Goal: Task Accomplishment & Management: Use online tool/utility

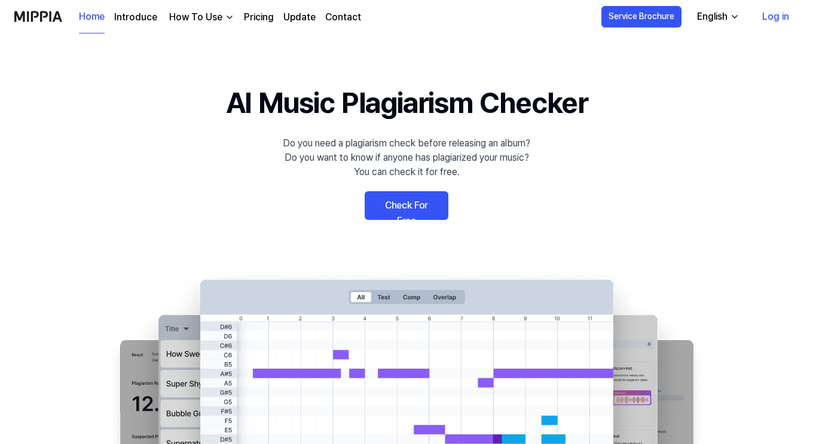
click at [399, 204] on link "Check For Free" at bounding box center [407, 205] width 84 height 29
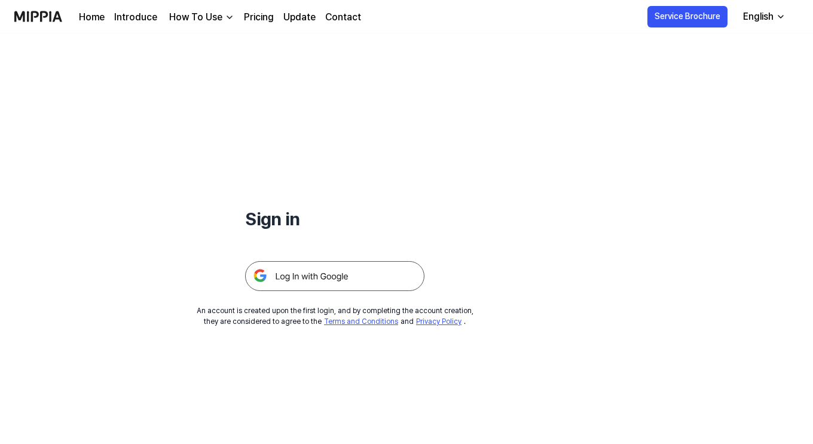
click at [362, 278] on img at bounding box center [334, 276] width 179 height 30
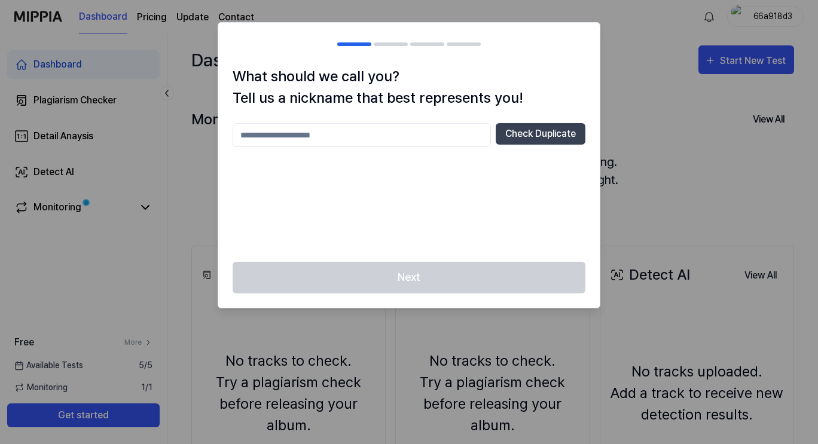
click at [371, 142] on input "text" at bounding box center [362, 135] width 258 height 24
click at [508, 134] on button "Check Duplicate" at bounding box center [541, 134] width 90 height 22
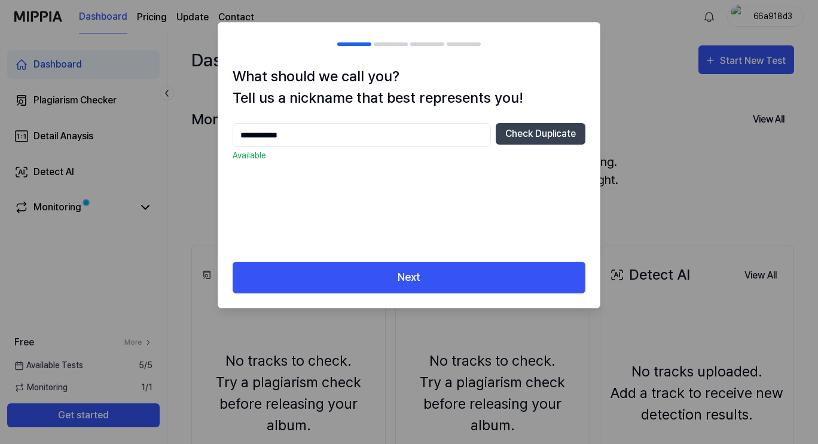
click at [245, 136] on input "**********" at bounding box center [362, 135] width 258 height 24
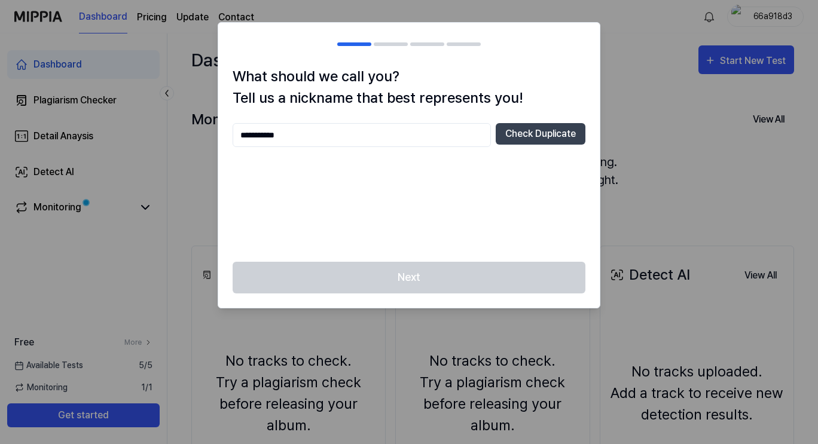
type input "**********"
click at [547, 134] on button "Check Duplicate" at bounding box center [541, 134] width 90 height 22
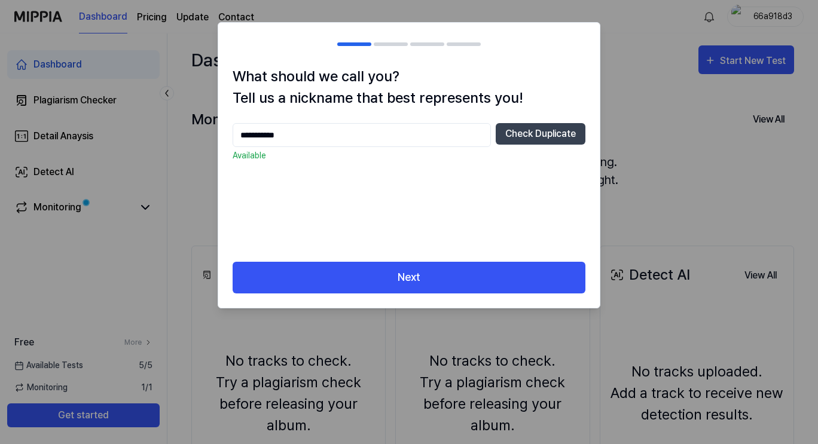
click at [378, 275] on button "Next" at bounding box center [409, 278] width 353 height 32
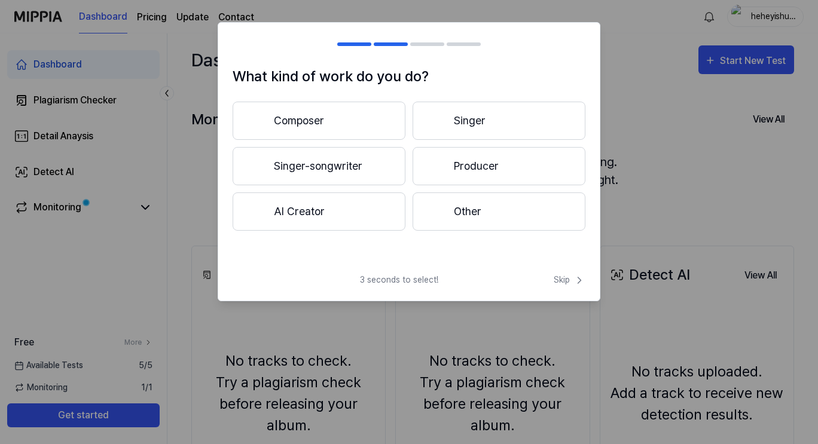
click at [377, 130] on button "Composer" at bounding box center [319, 121] width 173 height 38
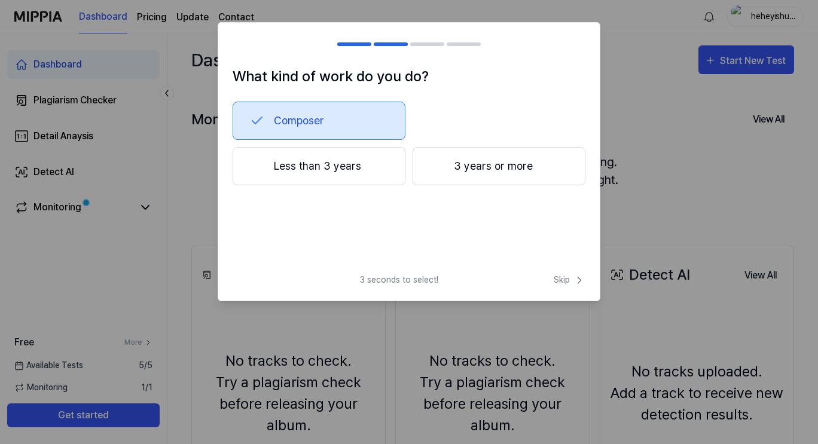
click at [335, 168] on button "Less than 3 years" at bounding box center [319, 166] width 173 height 38
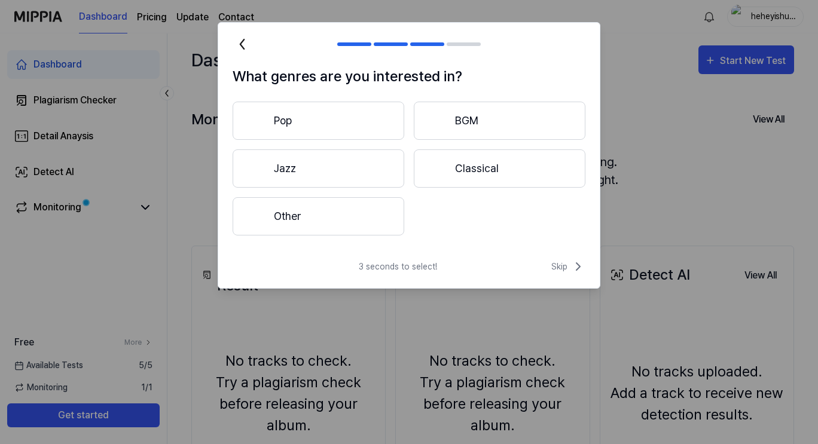
click at [463, 161] on button "Classical" at bounding box center [500, 168] width 172 height 38
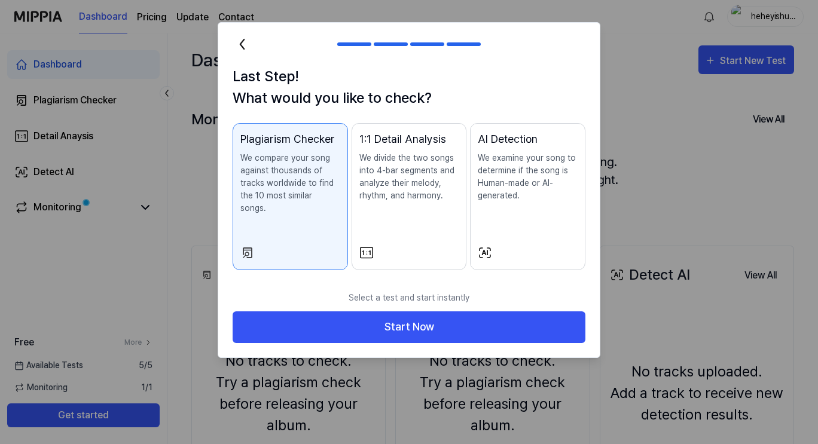
click at [309, 207] on div "Plagiarism Checker We compare your song against thousands of tracks worldwide t…" at bounding box center [290, 185] width 100 height 108
click at [368, 314] on button "Start Now" at bounding box center [409, 327] width 353 height 32
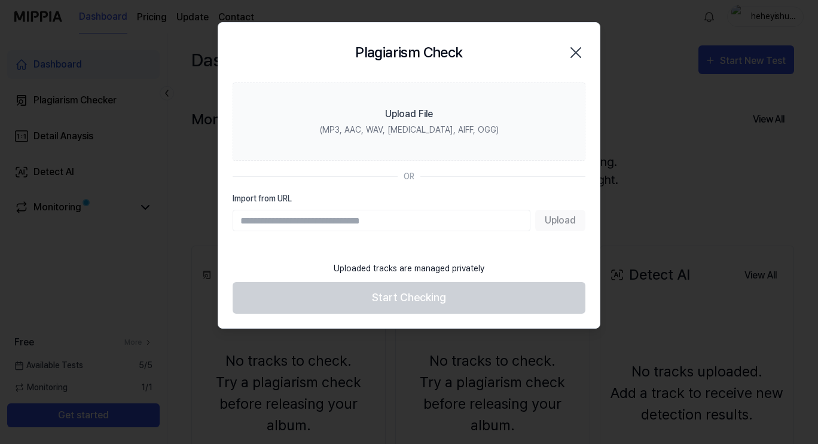
click at [483, 102] on label "Upload File (MP3, AAC, WAV, [MEDICAL_DATA], AIFF, OGG)" at bounding box center [409, 121] width 353 height 78
click at [0, 0] on input "Upload File (MP3, AAC, WAV, [MEDICAL_DATA], AIFF, OGG)" at bounding box center [0, 0] width 0 height 0
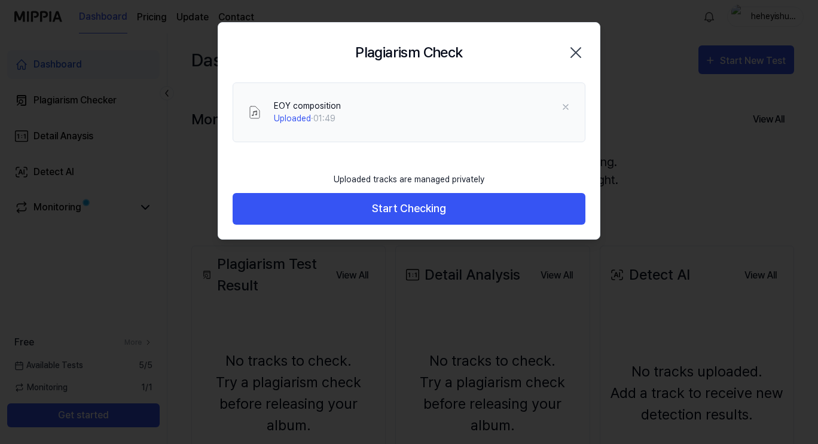
click at [436, 211] on button "Start Checking" at bounding box center [409, 209] width 353 height 32
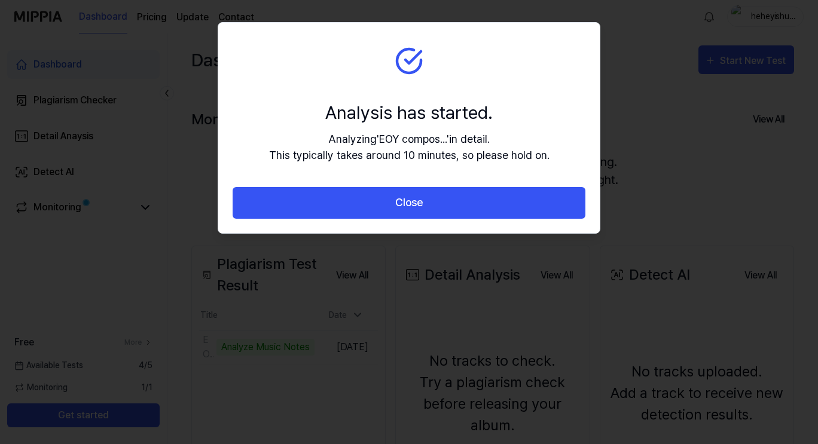
click at [347, 206] on button "Close" at bounding box center [409, 203] width 353 height 32
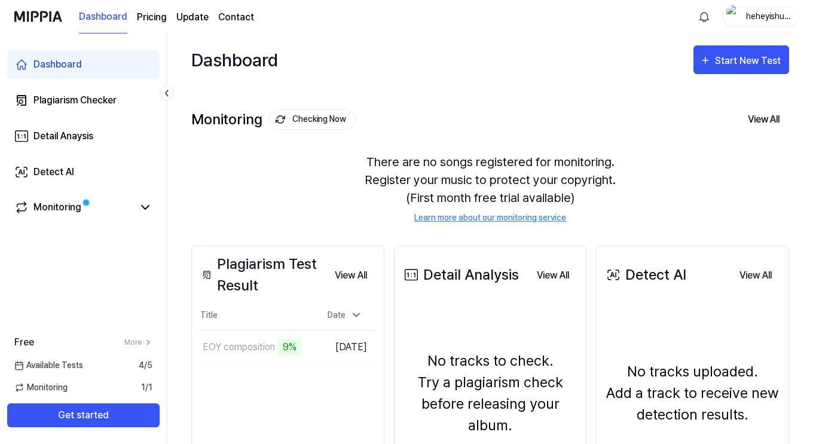
click at [751, 70] on button "Start New Test" at bounding box center [741, 59] width 96 height 29
click at [534, 118] on div "Monitoring Checking Now View All" at bounding box center [490, 119] width 598 height 19
click at [741, 63] on div "Start New Test" at bounding box center [749, 61] width 68 height 16
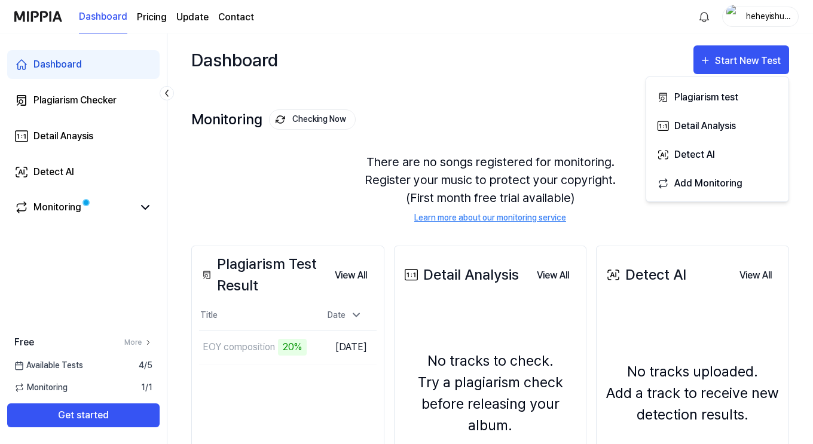
click at [542, 56] on div "Dashboard Start New Test" at bounding box center [490, 59] width 598 height 53
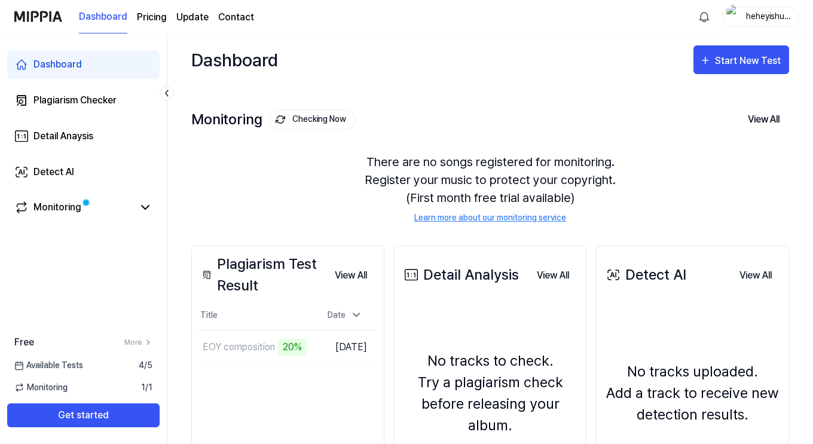
scroll to position [142, 0]
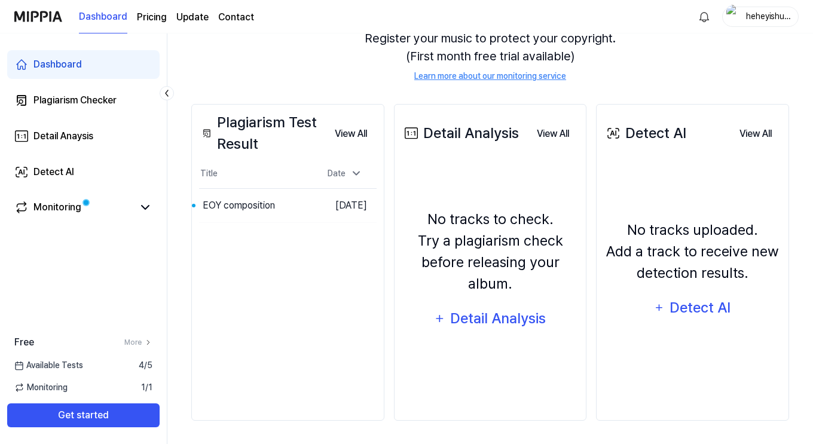
click at [0, 0] on button "Go to Results" at bounding box center [0, 0] width 0 height 0
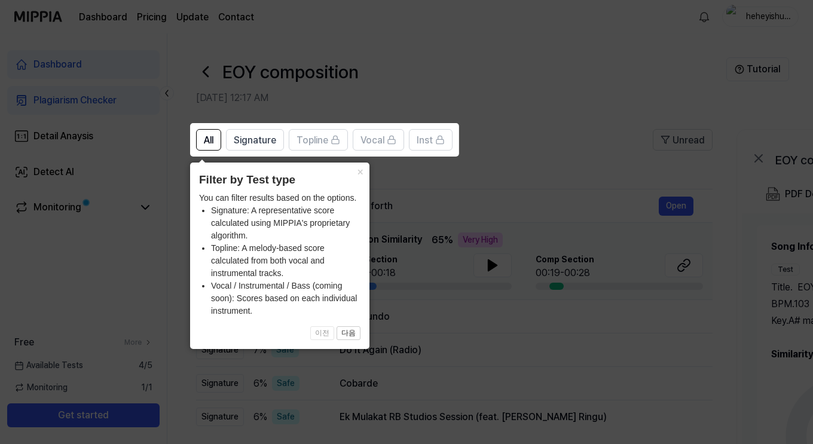
click at [432, 171] on icon at bounding box center [409, 222] width 818 height 444
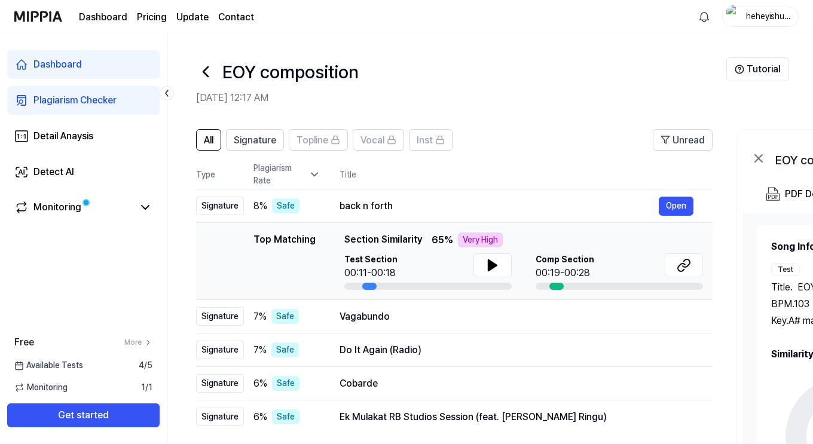
click at [488, 262] on icon at bounding box center [492, 265] width 8 height 11
click at [564, 282] on div "Comp Section 00:19-00:28" at bounding box center [619, 271] width 167 height 36
click at [699, 267] on button at bounding box center [684, 265] width 38 height 24
click at [321, 327] on td "Vagabundo Open" at bounding box center [516, 316] width 392 height 33
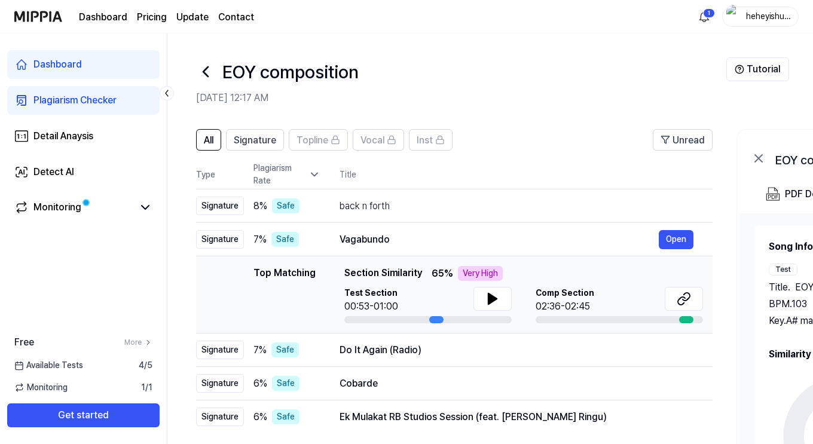
click at [479, 292] on button at bounding box center [492, 299] width 38 height 24
click at [680, 293] on icon at bounding box center [684, 299] width 14 height 14
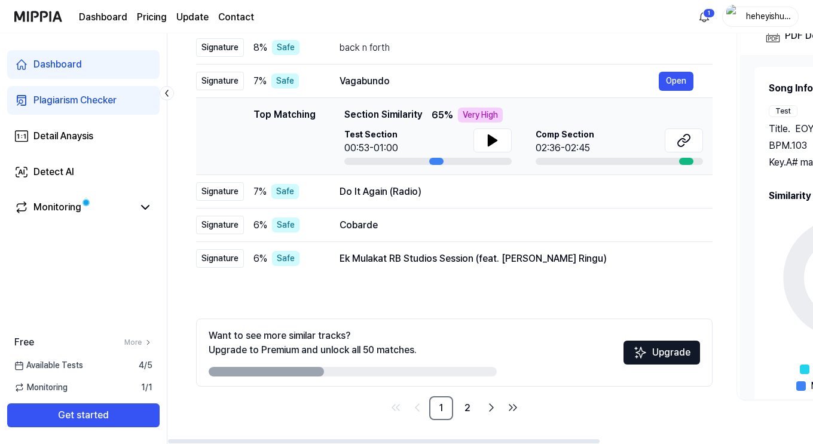
click at [433, 185] on div "Do It Again (Radio)" at bounding box center [517, 192] width 354 height 14
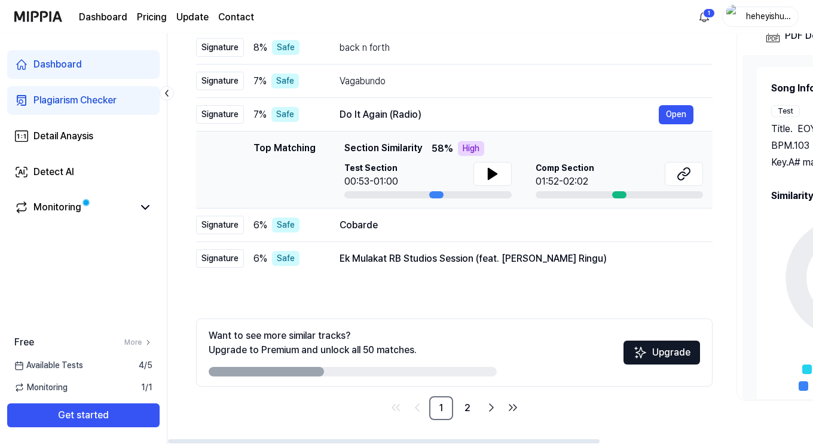
click at [507, 168] on button at bounding box center [492, 174] width 38 height 24
click at [674, 169] on button at bounding box center [684, 174] width 38 height 24
click at [405, 229] on div "Cobarde" at bounding box center [517, 225] width 354 height 14
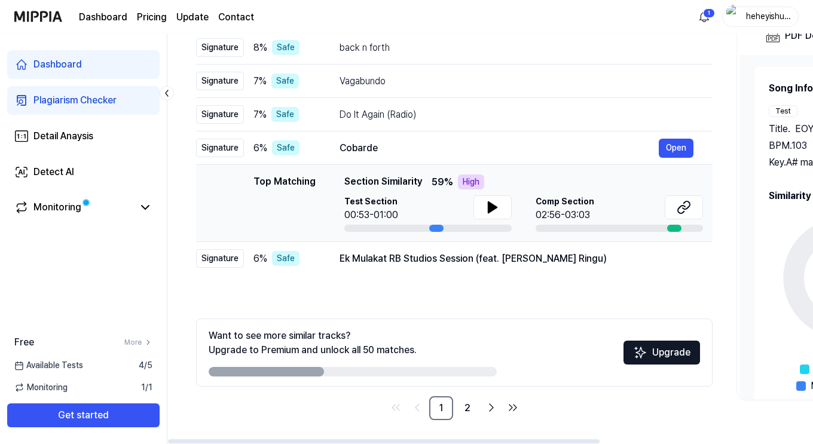
click at [494, 218] on button at bounding box center [492, 207] width 38 height 24
click at [609, 247] on td "Ek Mulakat RB Studios Session (feat. [PERSON_NAME] Ringu) Open" at bounding box center [516, 258] width 392 height 33
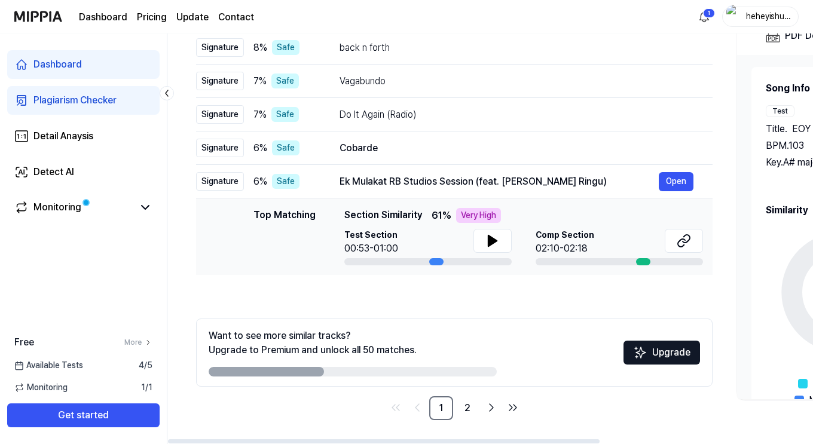
click at [509, 249] on button at bounding box center [492, 241] width 38 height 24
click at [371, 152] on div "Cobarde" at bounding box center [517, 148] width 354 height 14
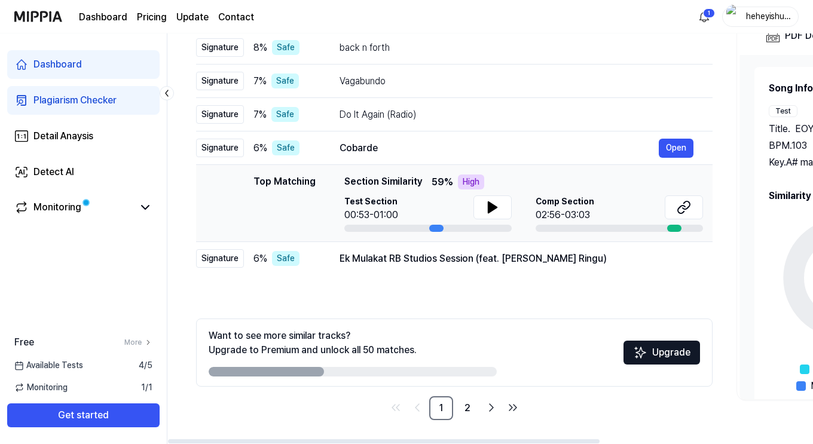
click at [371, 152] on div "Cobarde" at bounding box center [499, 148] width 319 height 14
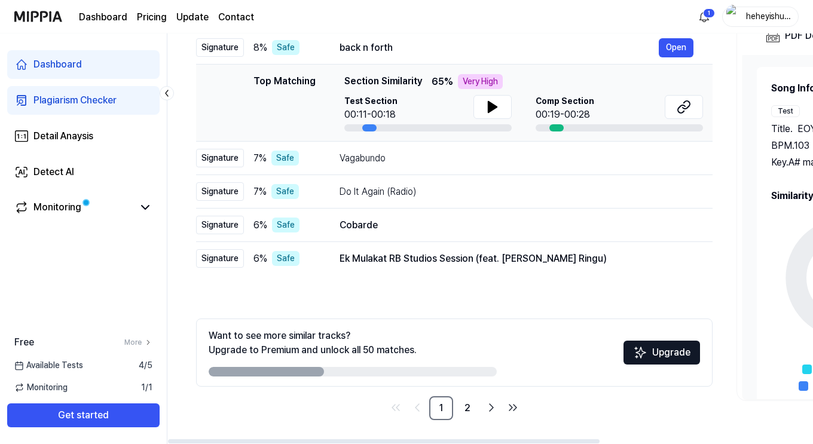
click at [469, 402] on link "2" at bounding box center [467, 408] width 24 height 24
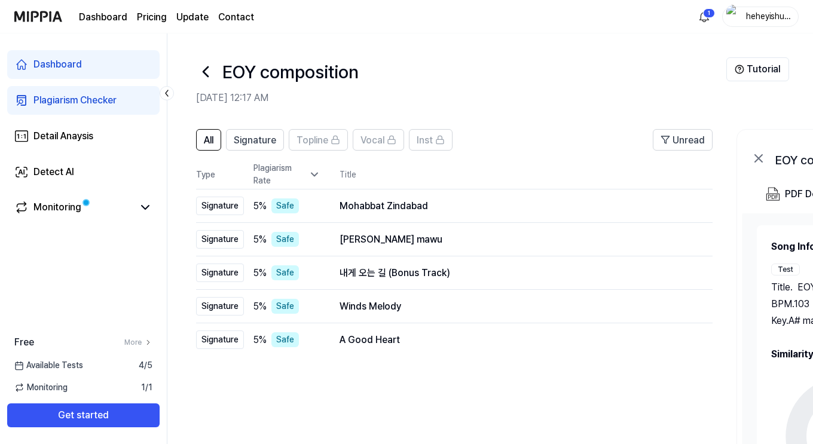
click at [399, 199] on div "Mohabbat Zindabad" at bounding box center [517, 206] width 354 height 14
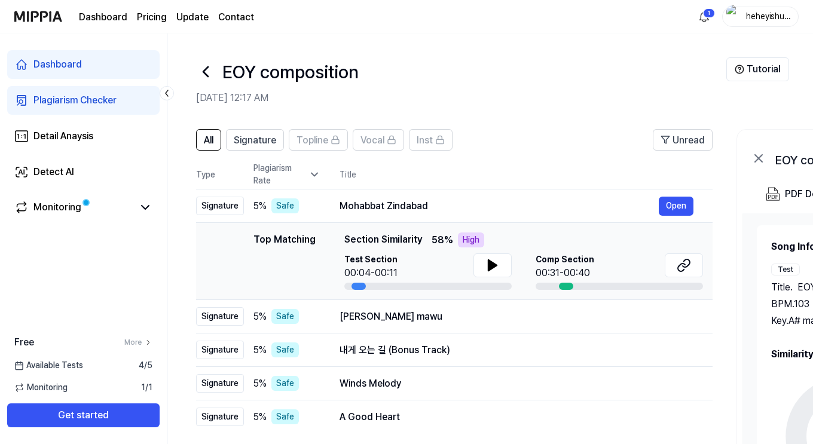
click at [482, 267] on button at bounding box center [492, 265] width 38 height 24
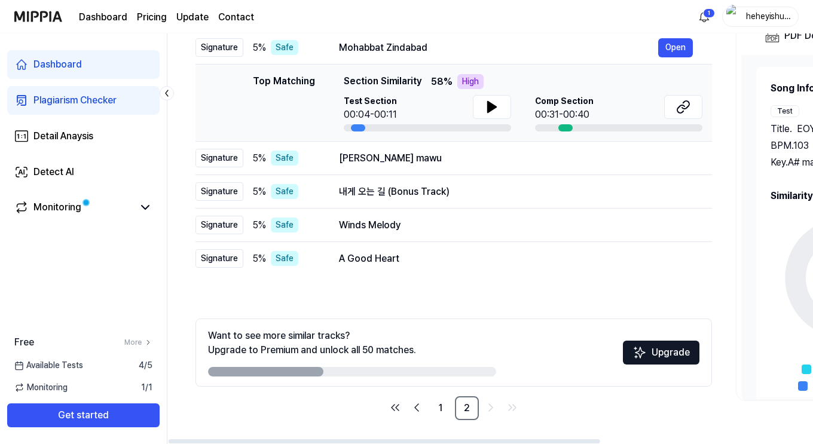
click at [396, 156] on div "[PERSON_NAME] mawu" at bounding box center [516, 158] width 354 height 14
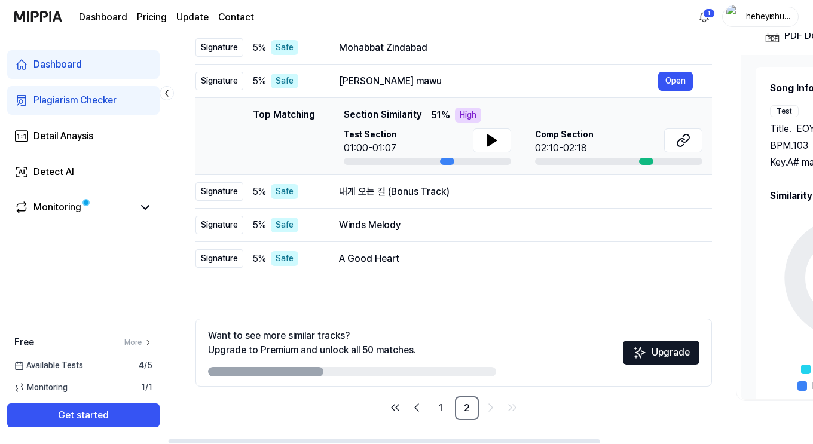
click at [499, 129] on button at bounding box center [492, 141] width 38 height 24
click at [698, 139] on button at bounding box center [683, 141] width 38 height 24
click at [381, 197] on div "내게 오는 길 (Bonus Track)" at bounding box center [516, 192] width 354 height 14
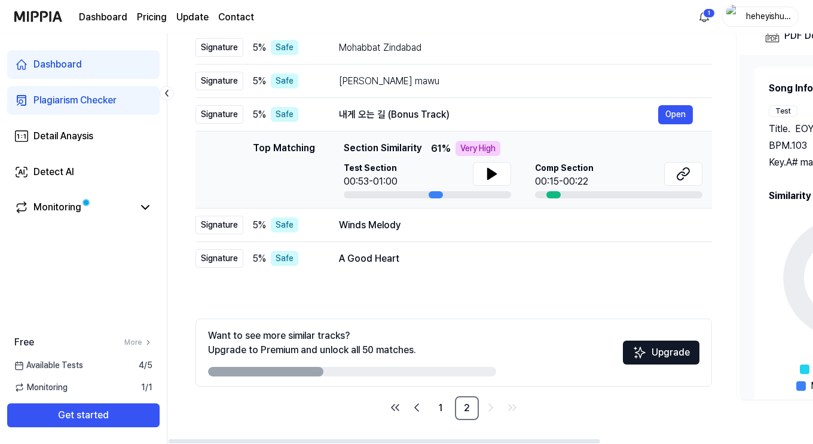
click at [480, 175] on button at bounding box center [492, 174] width 38 height 24
click at [493, 166] on button at bounding box center [492, 174] width 38 height 24
click at [404, 218] on div "Winds Melody Open" at bounding box center [516, 225] width 354 height 14
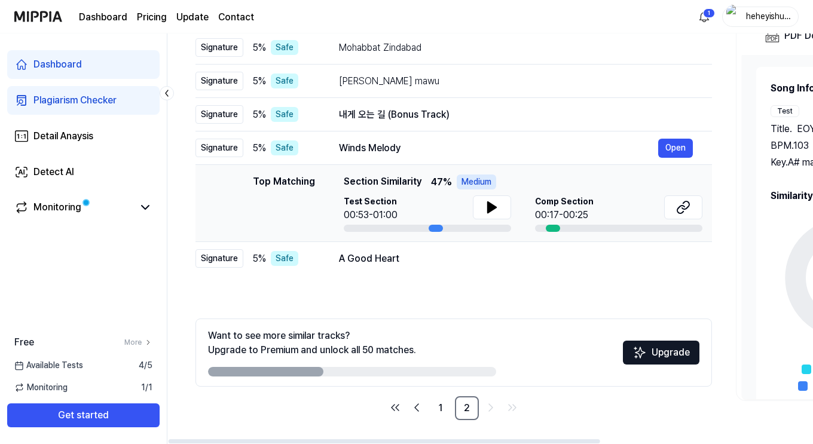
click at [478, 216] on button at bounding box center [492, 207] width 38 height 24
click at [478, 215] on button at bounding box center [492, 207] width 38 height 24
click at [436, 248] on td "A Good Heart Open" at bounding box center [516, 258] width 392 height 33
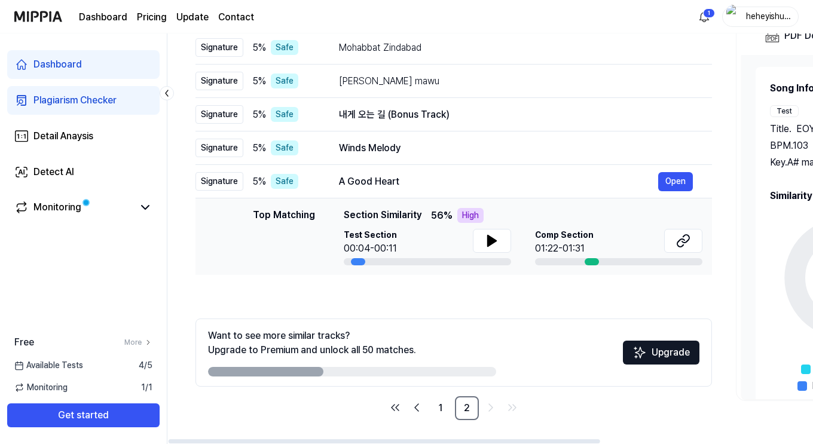
click at [488, 236] on icon at bounding box center [492, 241] width 8 height 11
click at [487, 235] on icon at bounding box center [492, 241] width 14 height 14
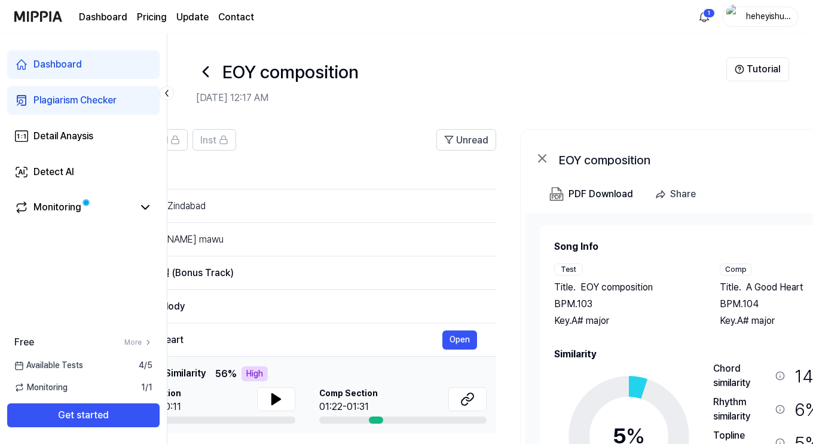
scroll to position [0, 318]
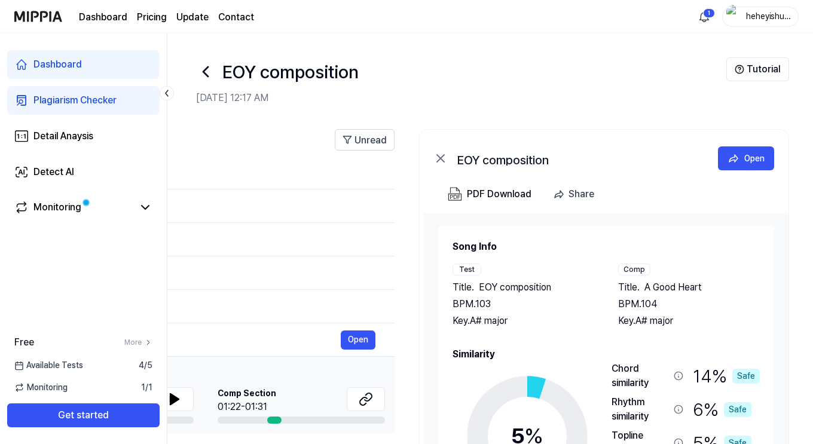
drag, startPoint x: 771, startPoint y: 182, endPoint x: 338, endPoint y: 142, distance: 435.2
click at [338, 142] on div "All Signature Topline Vocal Inst Unread All Signature Topline Vocal Inst Type P…" at bounding box center [331, 359] width 964 height 485
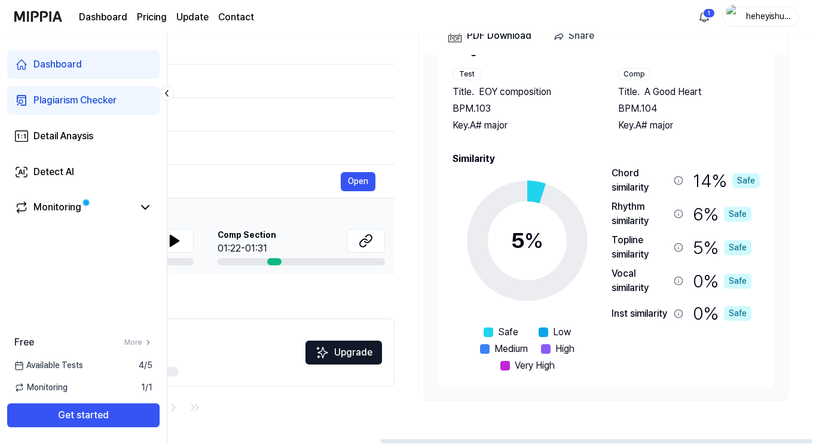
scroll to position [0, 0]
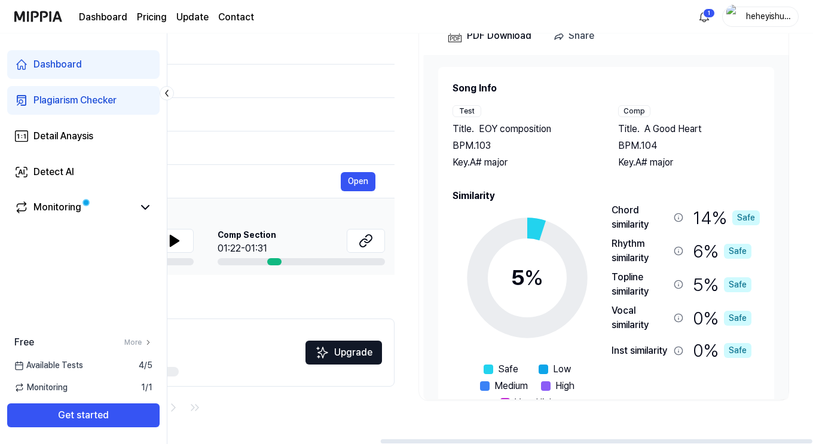
click at [668, 130] on span "A Good Heart" at bounding box center [672, 129] width 57 height 14
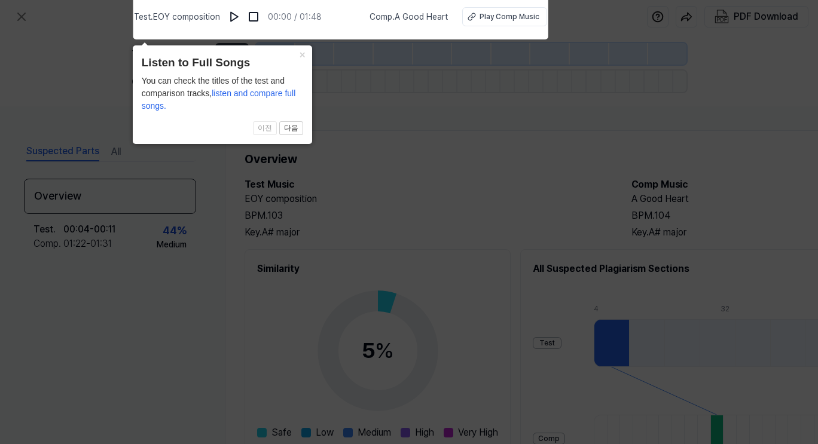
click at [239, 18] on img at bounding box center [234, 17] width 12 height 12
click at [305, 51] on button "×" at bounding box center [302, 53] width 19 height 17
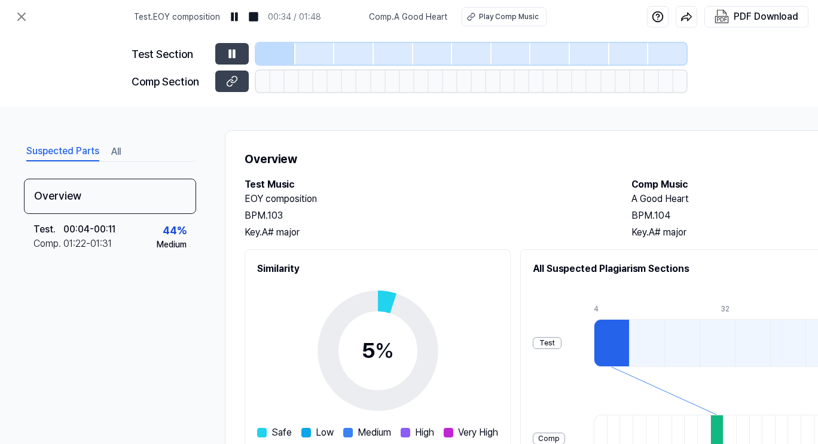
click at [351, 62] on div at bounding box center [353, 54] width 39 height 22
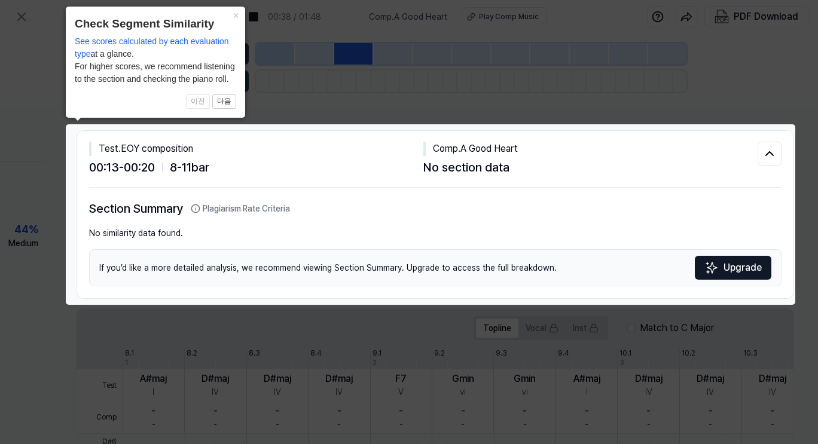
click at [234, 18] on button "×" at bounding box center [235, 15] width 19 height 17
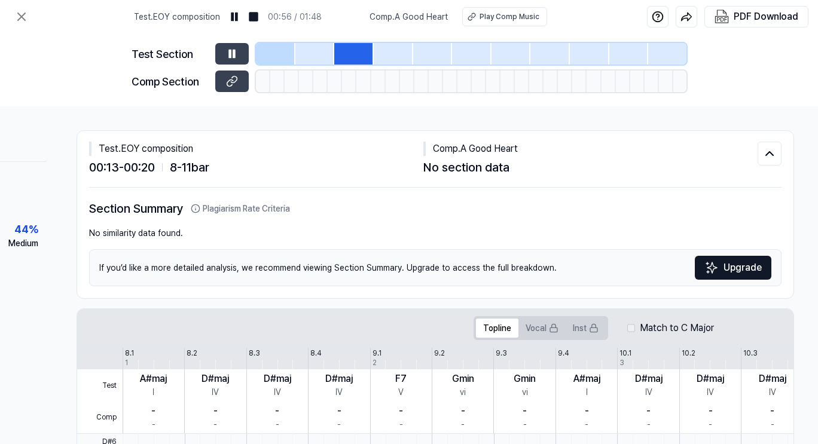
scroll to position [259, 153]
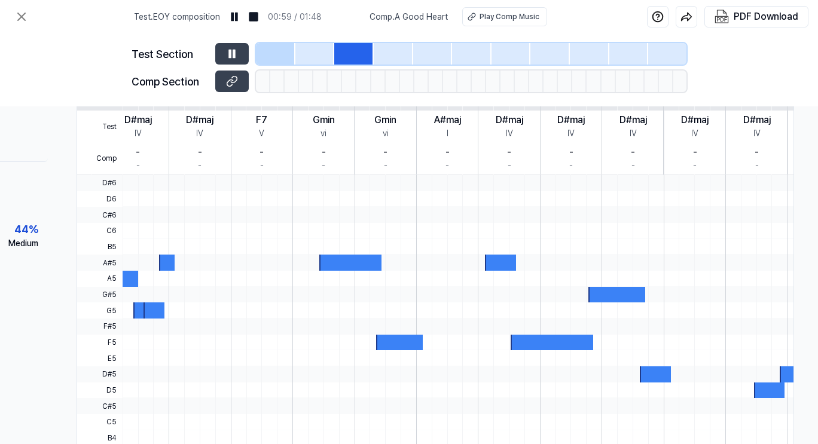
drag, startPoint x: 557, startPoint y: 200, endPoint x: 417, endPoint y: 204, distance: 139.3
click at [417, 204] on div at bounding box center [476, 199] width 987 height 16
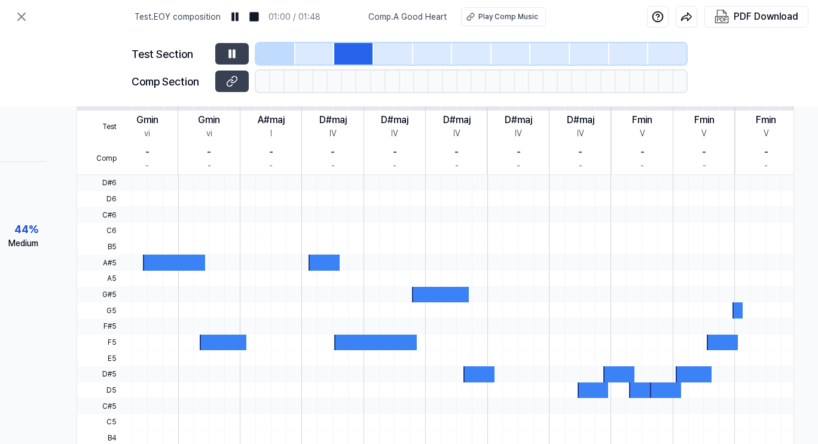
drag, startPoint x: 597, startPoint y: 170, endPoint x: 375, endPoint y: 158, distance: 222.1
click at [375, 158] on div "Test Comp 8.1 8.2 8.3 8.4 9.1 9.2 9.3 9.4 10.1 10.2 10.3 10.4 11.1 11.2 11.3 11…" at bounding box center [277, 132] width 1033 height 86
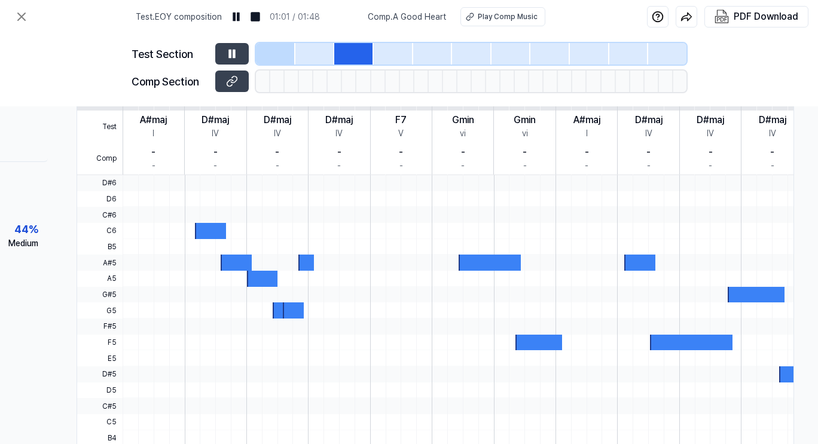
scroll to position [0, 316]
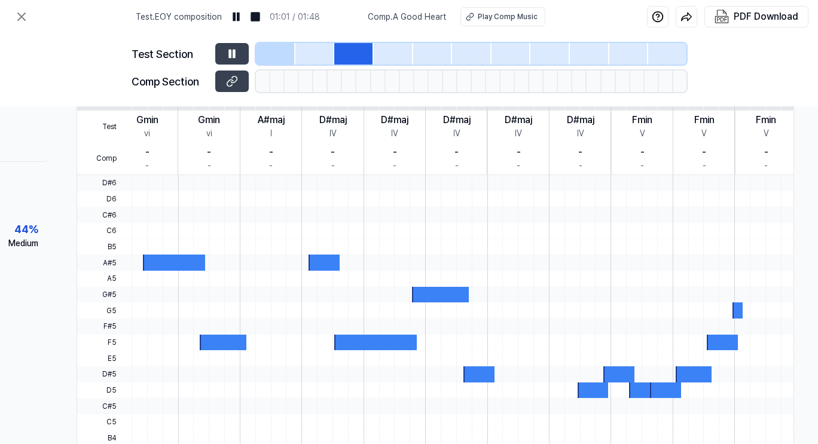
drag, startPoint x: 375, startPoint y: 158, endPoint x: 500, endPoint y: 158, distance: 124.3
click at [190, 206] on div "Test Comp 8.1 8.2 8.3 8.4 9.1 9.2 9.3 9.4 10.1 10.2 10.3 10.4 11.1 11.2 11.3 11…" at bounding box center [277, 299] width 1033 height 421
drag, startPoint x: 610, startPoint y: 176, endPoint x: 420, endPoint y: 162, distance: 190.6
click at [420, 162] on div "Test Comp 8.1 8.2 8.3 8.4 9.1 9.2 9.3 9.4 10.1 10.2 10.3 10.4 11.1 11.2 11.3 11…" at bounding box center [277, 299] width 1033 height 421
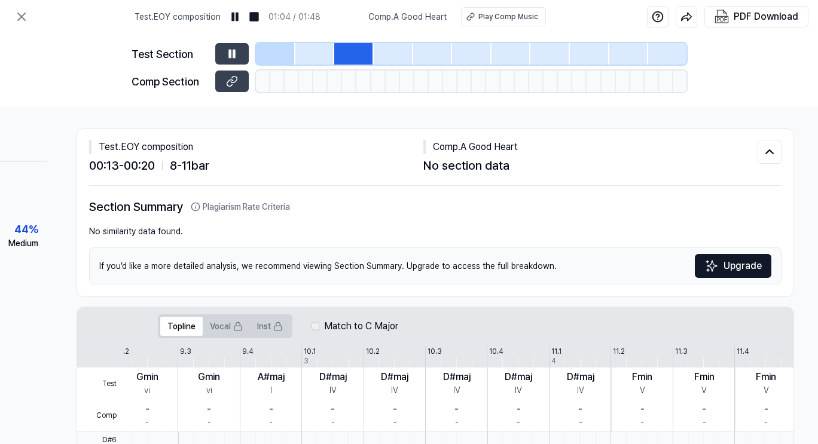
scroll to position [0, 153]
